Goal: Information Seeking & Learning: Understand process/instructions

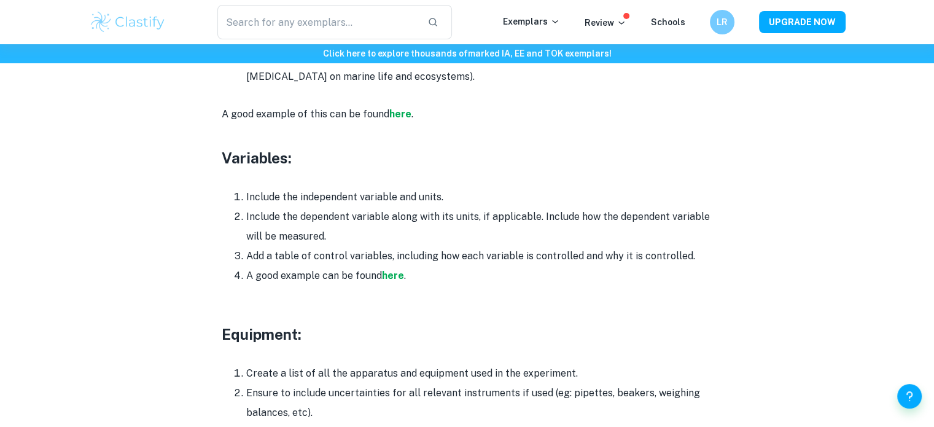
scroll to position [2204, 0]
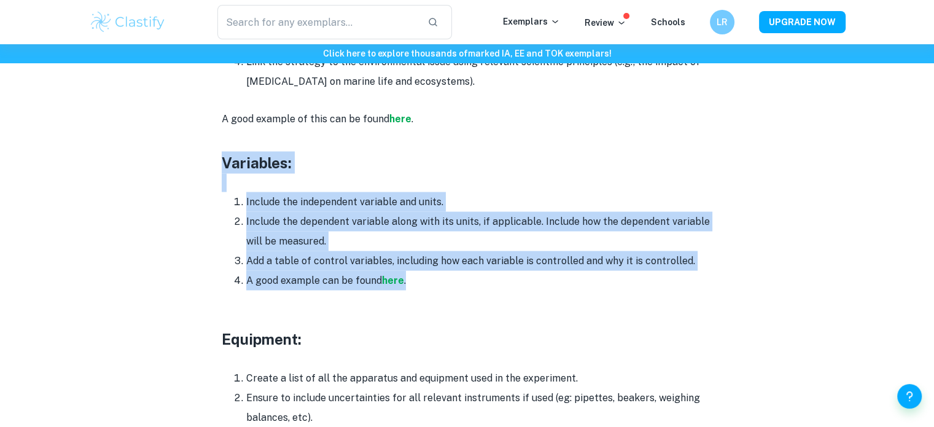
drag, startPoint x: 219, startPoint y: 136, endPoint x: 425, endPoint y: 261, distance: 241.4
click at [425, 270] on li "A good example can be found here ." at bounding box center [479, 280] width 467 height 20
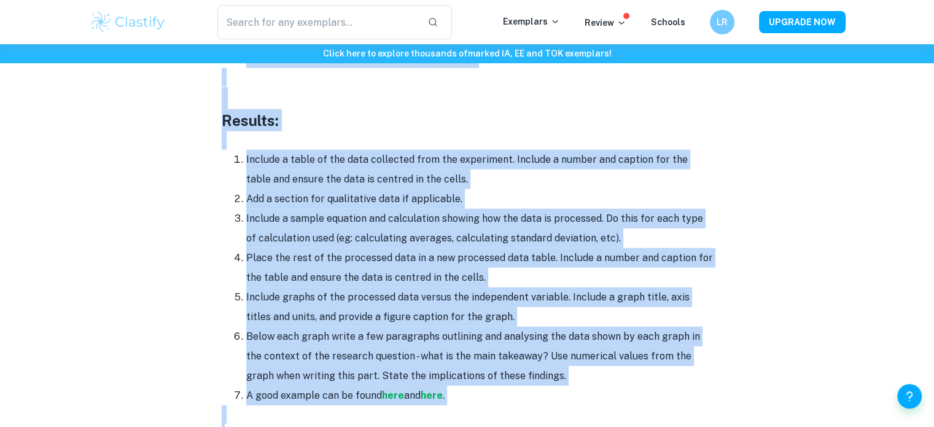
scroll to position [2826, 0]
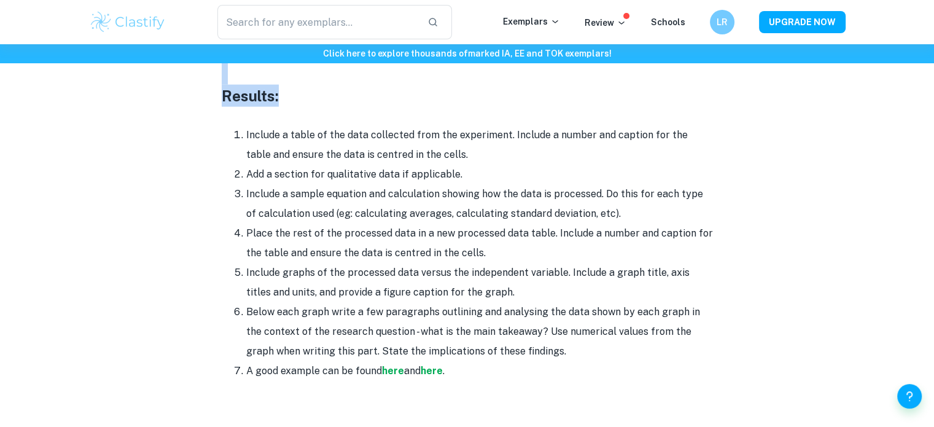
drag, startPoint x: 221, startPoint y: 146, endPoint x: 459, endPoint y: 82, distance: 246.5
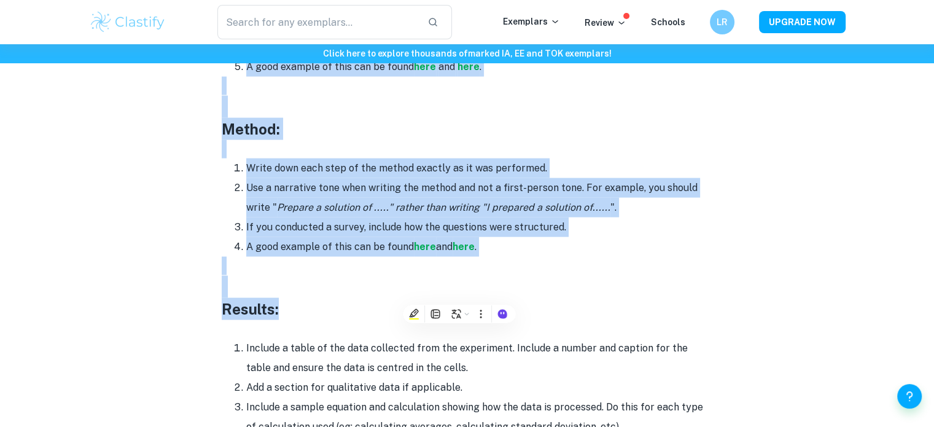
scroll to position [2610, 0]
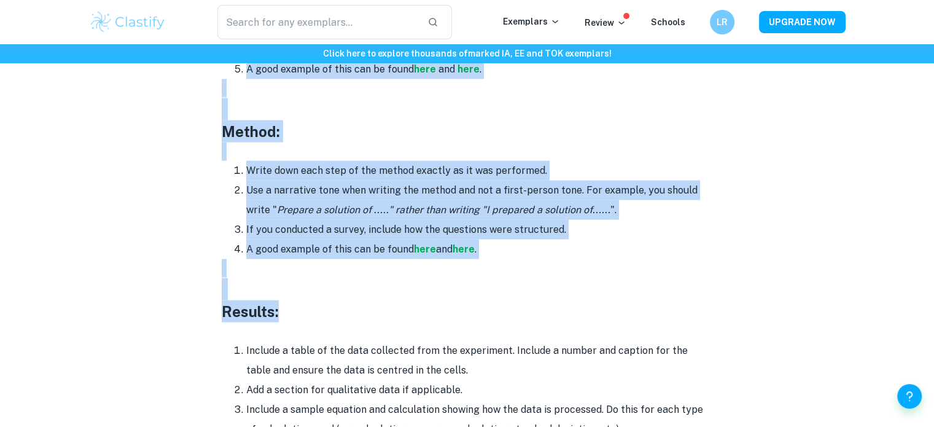
click at [507, 220] on li "If you conducted a survey, include how the questions were structured." at bounding box center [479, 230] width 467 height 20
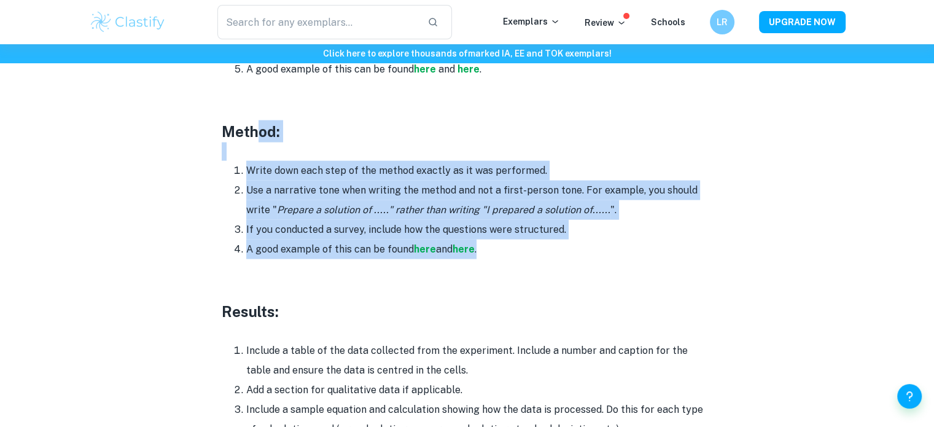
drag, startPoint x: 484, startPoint y: 228, endPoint x: 254, endPoint y: 115, distance: 256.2
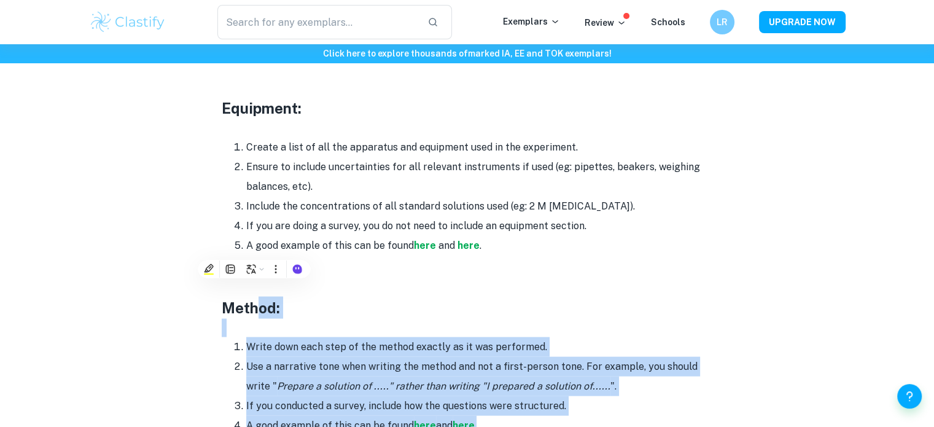
scroll to position [2432, 0]
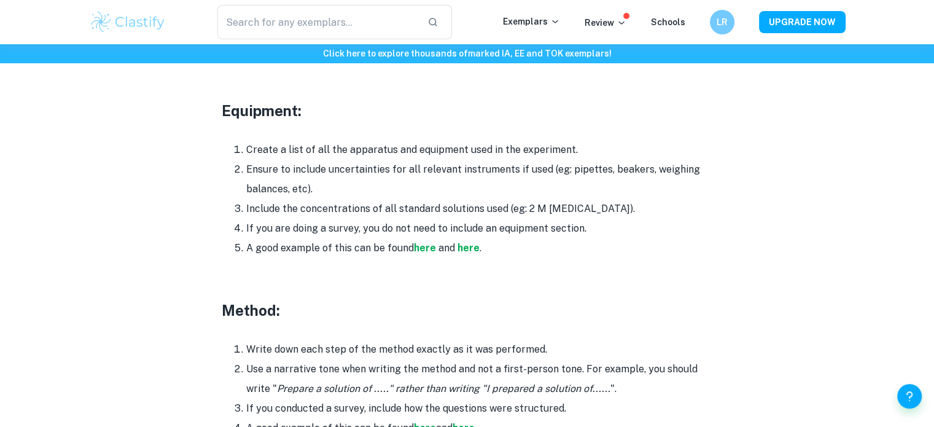
click at [222, 122] on p at bounding box center [467, 131] width 491 height 18
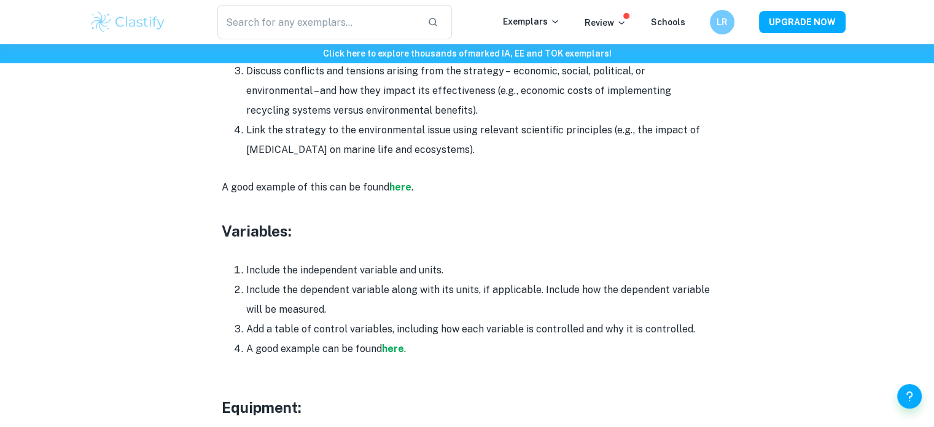
scroll to position [2136, 0]
drag, startPoint x: 222, startPoint y: 209, endPoint x: 715, endPoint y: 315, distance: 503.7
copy div "Variables: Include the independent variable and units. Include the dependent va…"
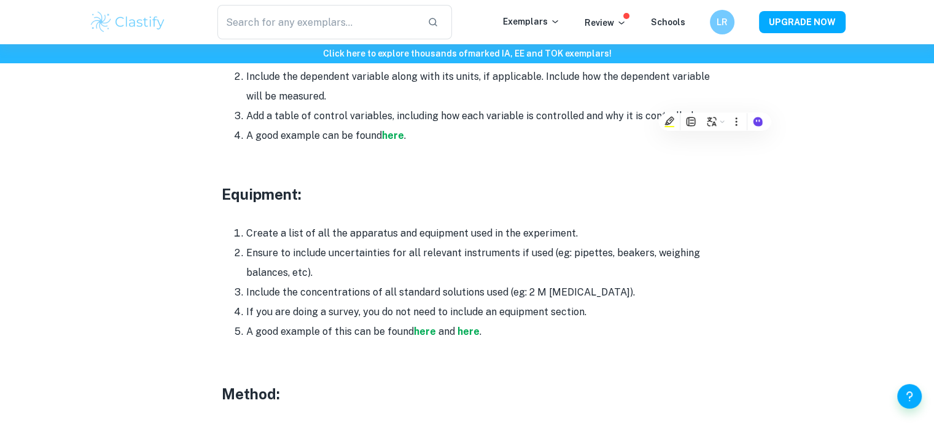
scroll to position [2348, 0]
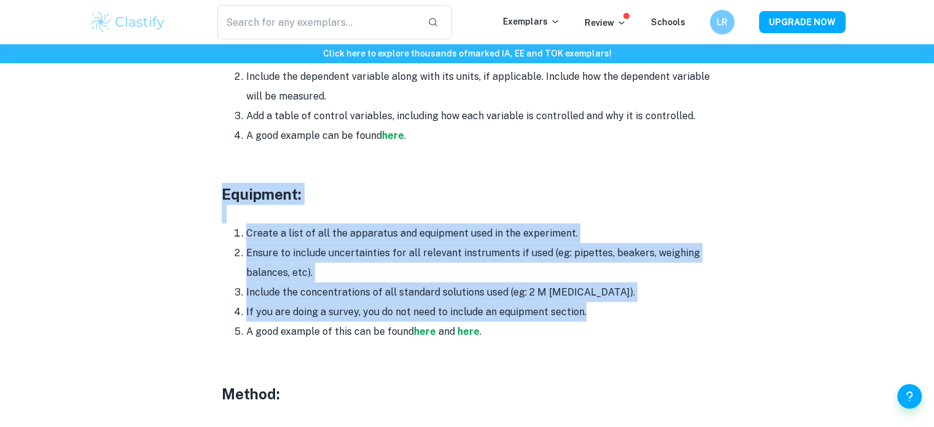
drag, startPoint x: 220, startPoint y: 169, endPoint x: 594, endPoint y: 287, distance: 392.7
copy div "Equipment: Create a list of all the apparatus and equipment used in the experim…"
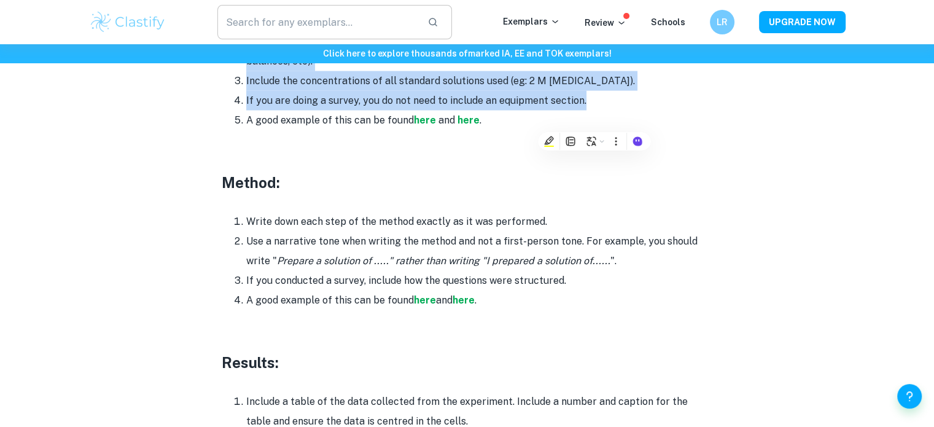
scroll to position [2558, 0]
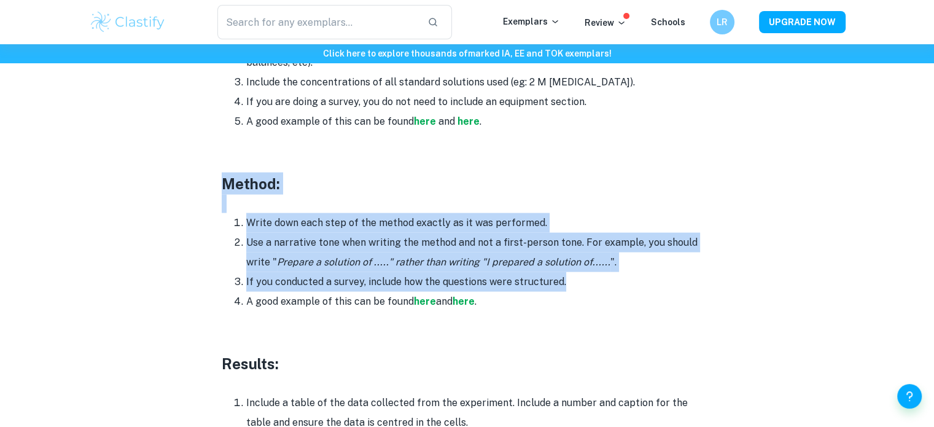
drag, startPoint x: 225, startPoint y: 163, endPoint x: 605, endPoint y: 263, distance: 392.9
copy div "Method: Write down each step of the method exactly as it was performed. Use a n…"
